Goal: Task Accomplishment & Management: Manage account settings

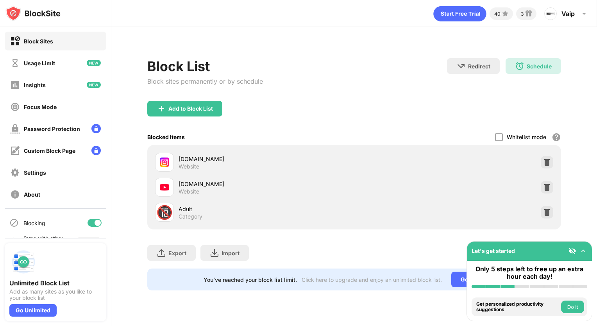
click at [95, 223] on div at bounding box center [98, 223] width 6 height 6
click at [88, 222] on div at bounding box center [91, 223] width 6 height 6
click at [95, 223] on div at bounding box center [98, 223] width 6 height 6
